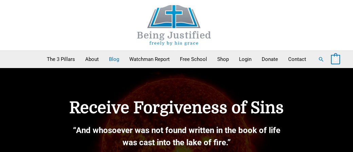
click at [114, 60] on link "Blog" at bounding box center [114, 59] width 20 height 17
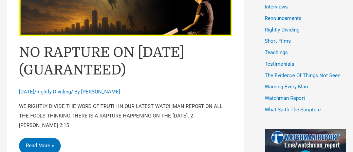
scroll to position [466, 0]
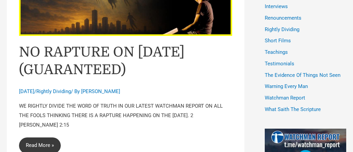
click at [36, 138] on link "NO RAPTURE ON [DATE] (GUARANTEED) Read More »" at bounding box center [40, 146] width 42 height 16
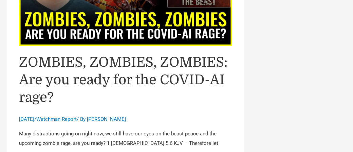
scroll to position [1324, 0]
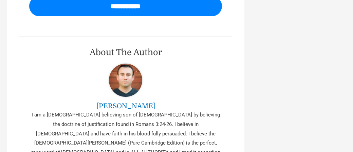
scroll to position [1064, 0]
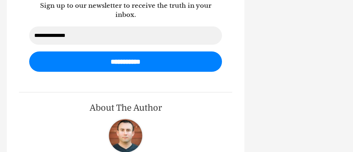
scroll to position [1737, 0]
